Goal: Find specific page/section

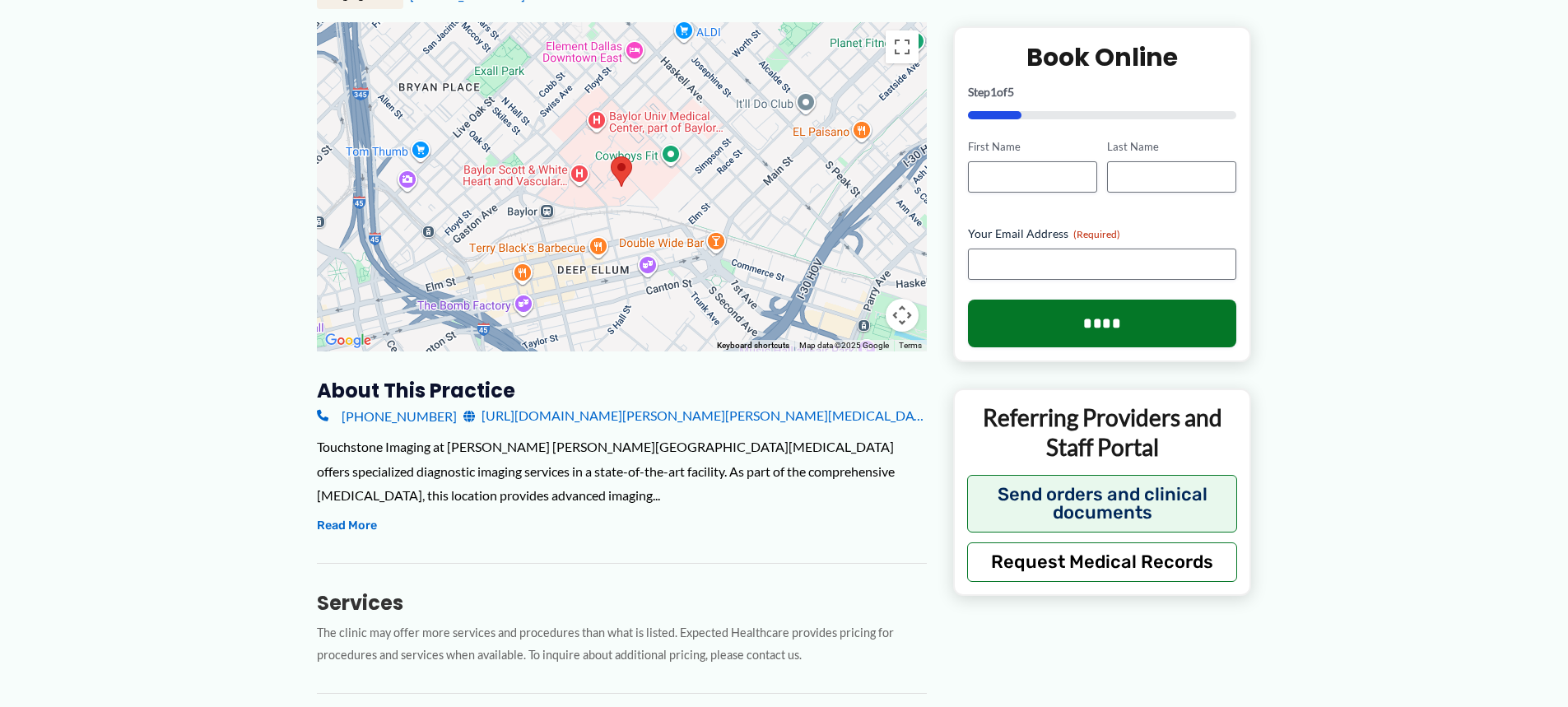
scroll to position [165, 0]
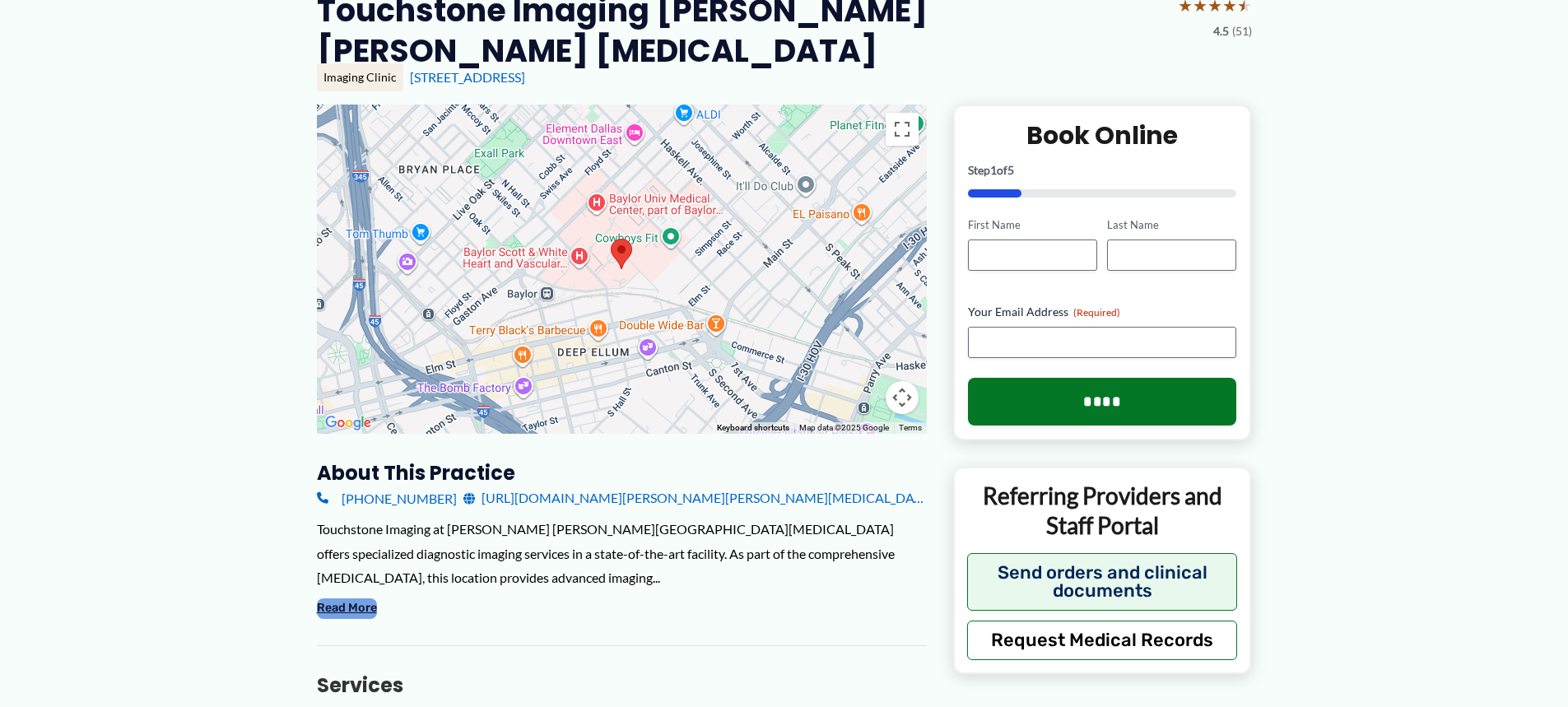
click at [346, 609] on button "Read More" at bounding box center [347, 609] width 60 height 20
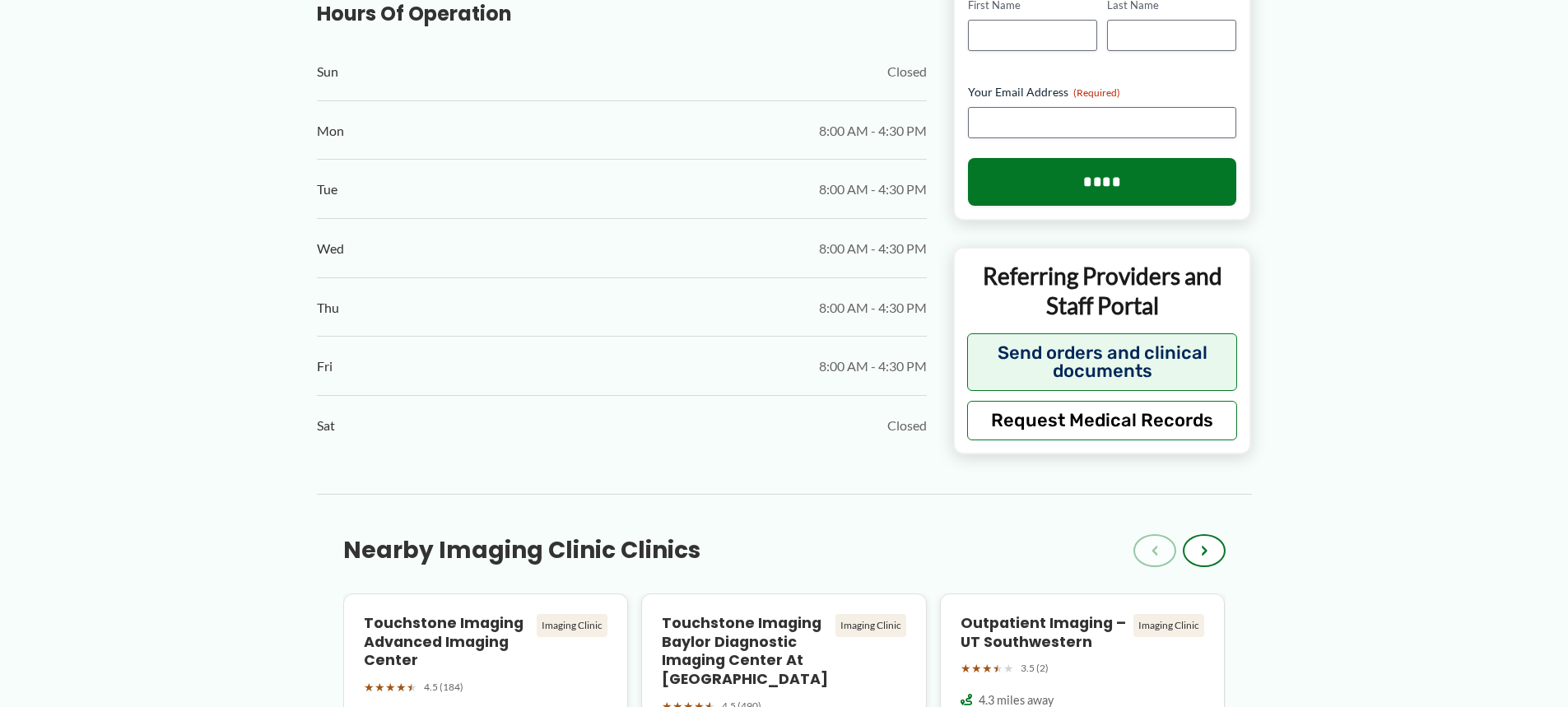
scroll to position [1317, 0]
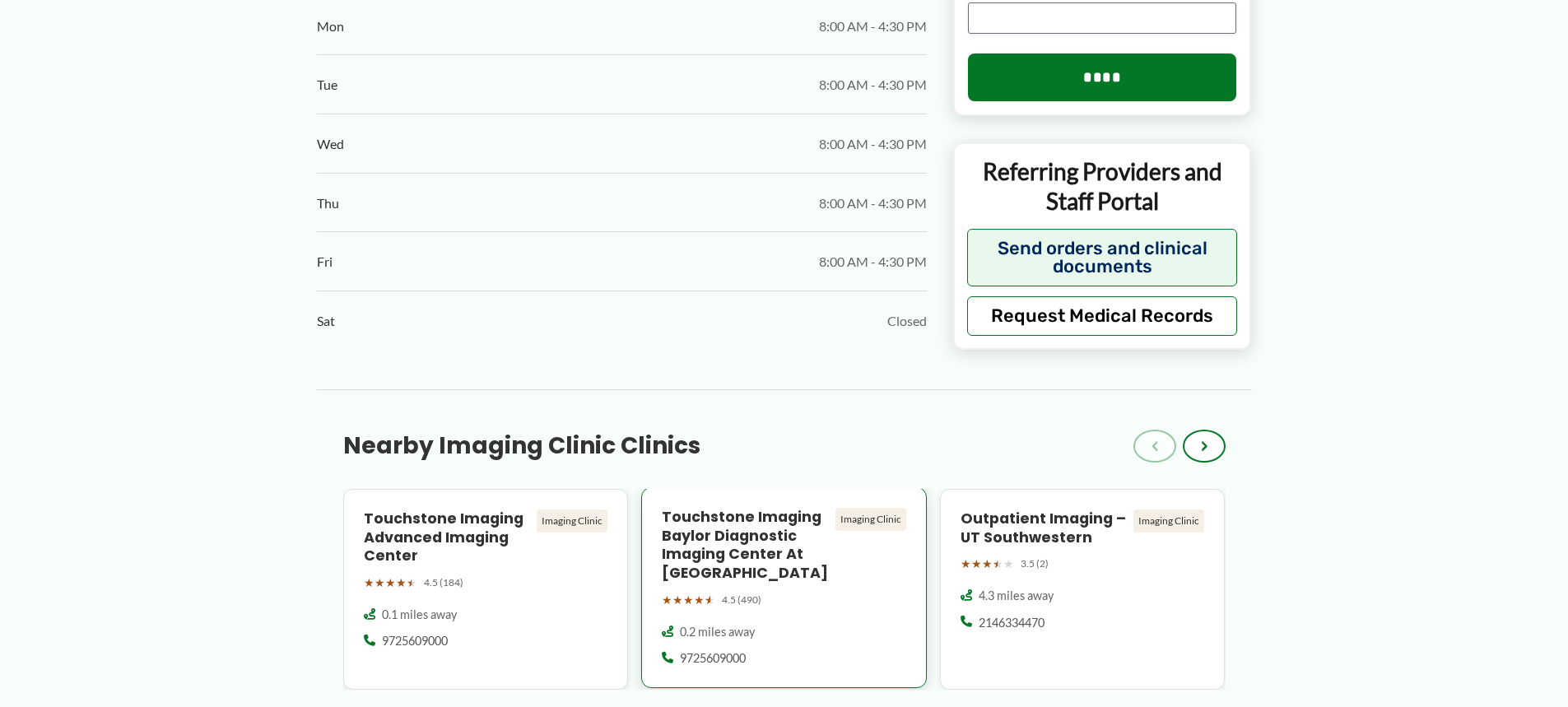
click at [854, 508] on div "Imaging Clinic" at bounding box center [871, 519] width 71 height 23
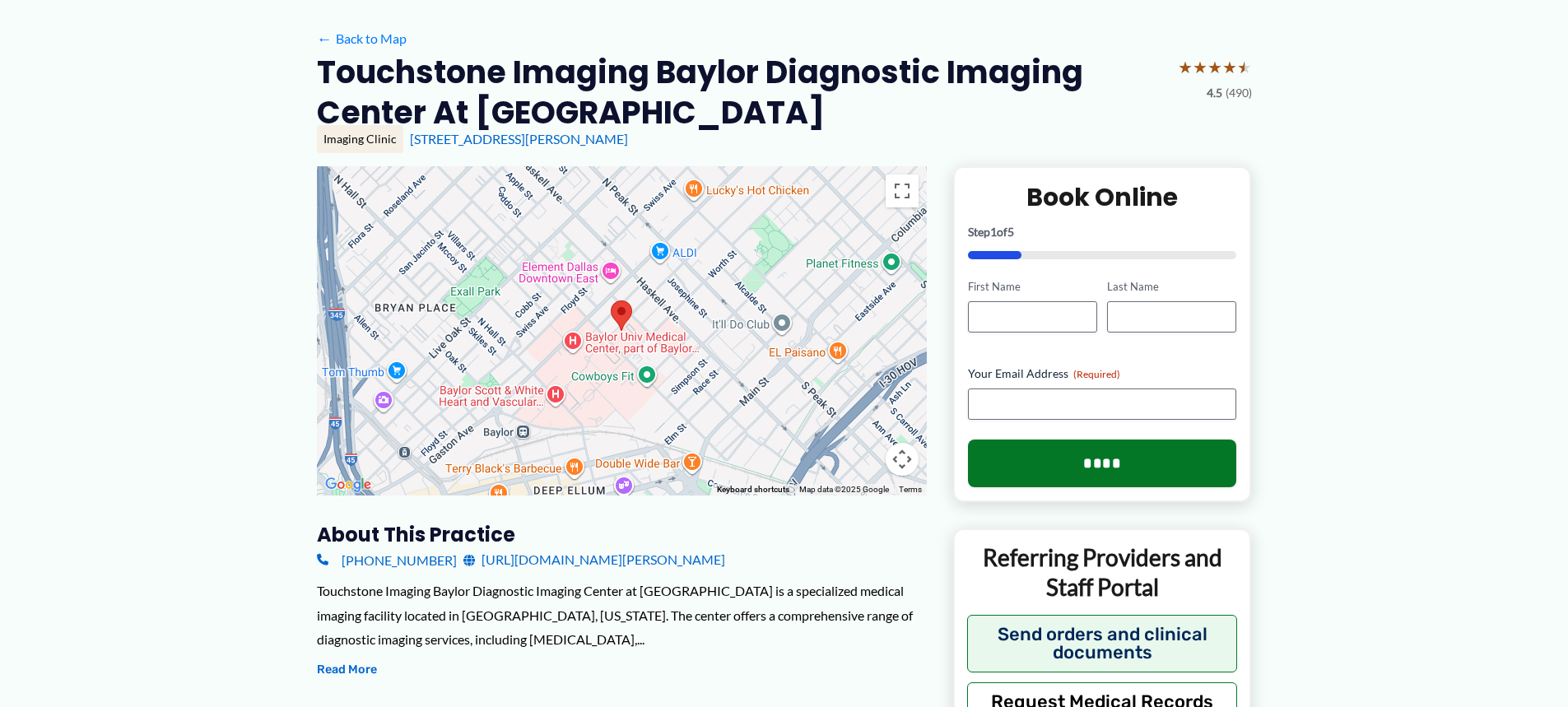
scroll to position [82, 0]
